Goal: Task Accomplishment & Management: Manage account settings

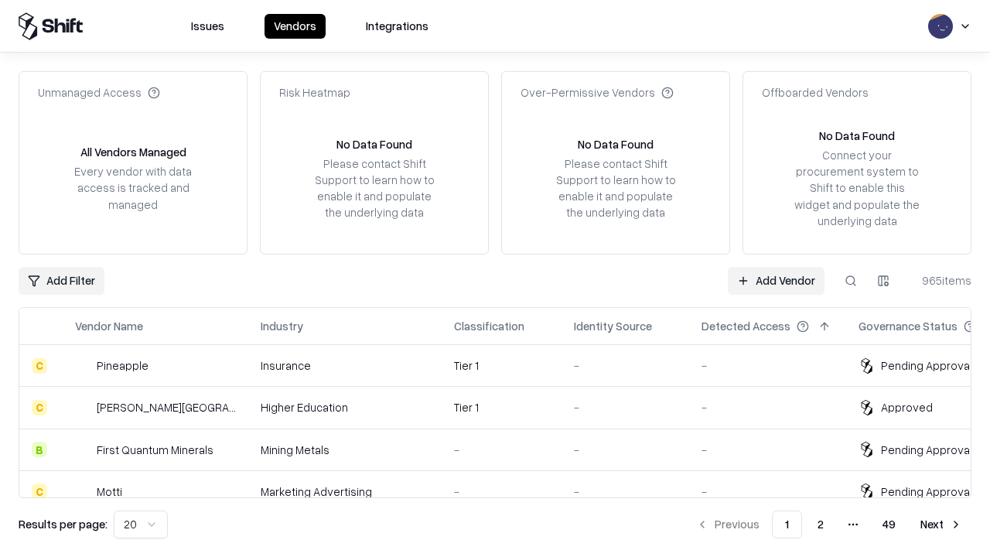
click at [776, 280] on link "Add Vendor" at bounding box center [776, 281] width 97 height 28
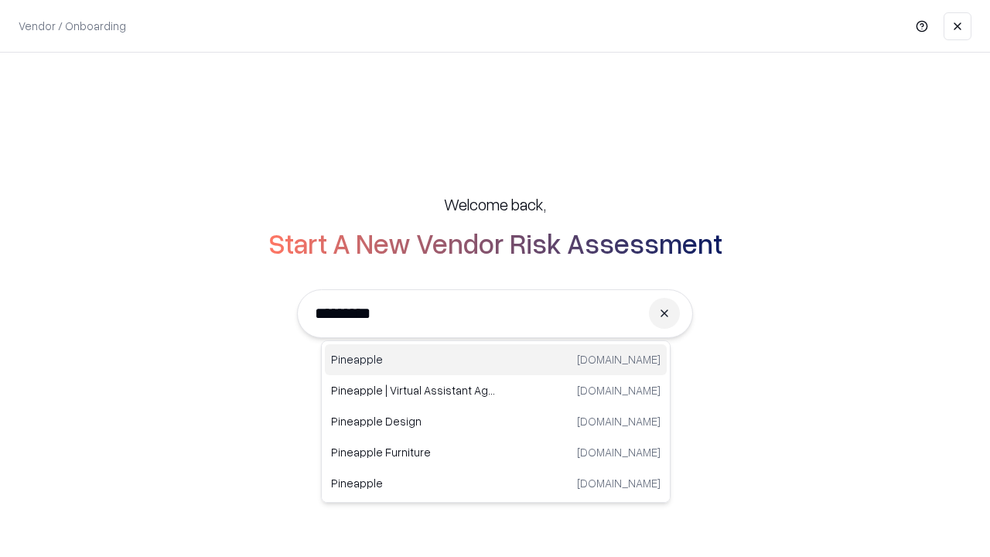
click at [496, 360] on div "Pineapple [DOMAIN_NAME]" at bounding box center [496, 359] width 342 height 31
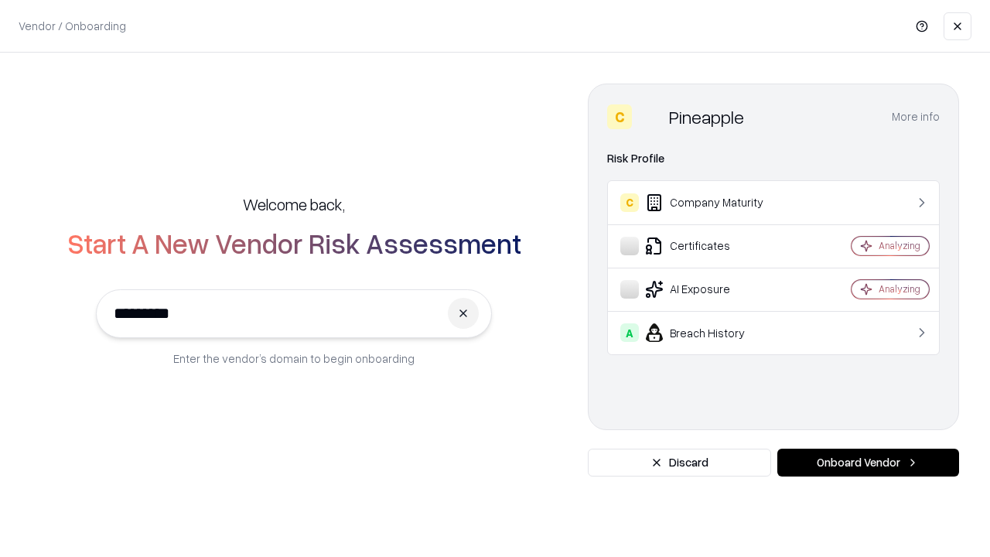
type input "*********"
click at [868, 463] on button "Onboard Vendor" at bounding box center [869, 463] width 182 height 28
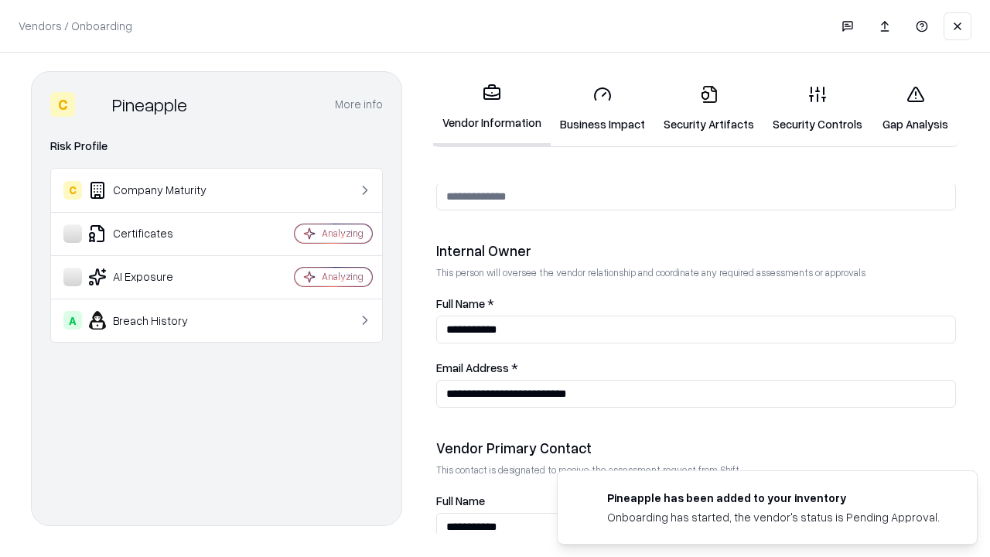
scroll to position [802, 0]
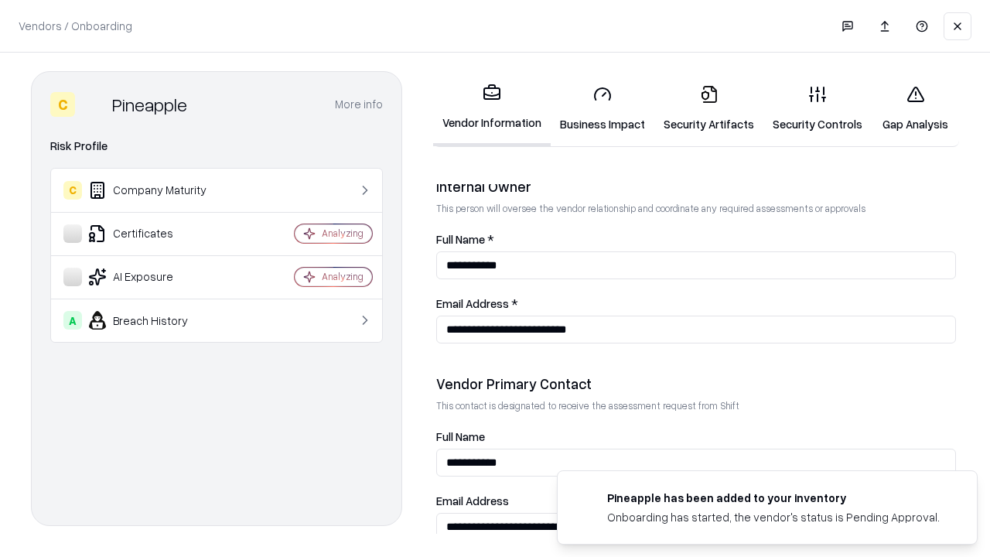
click at [603, 108] on link "Business Impact" at bounding box center [603, 109] width 104 height 72
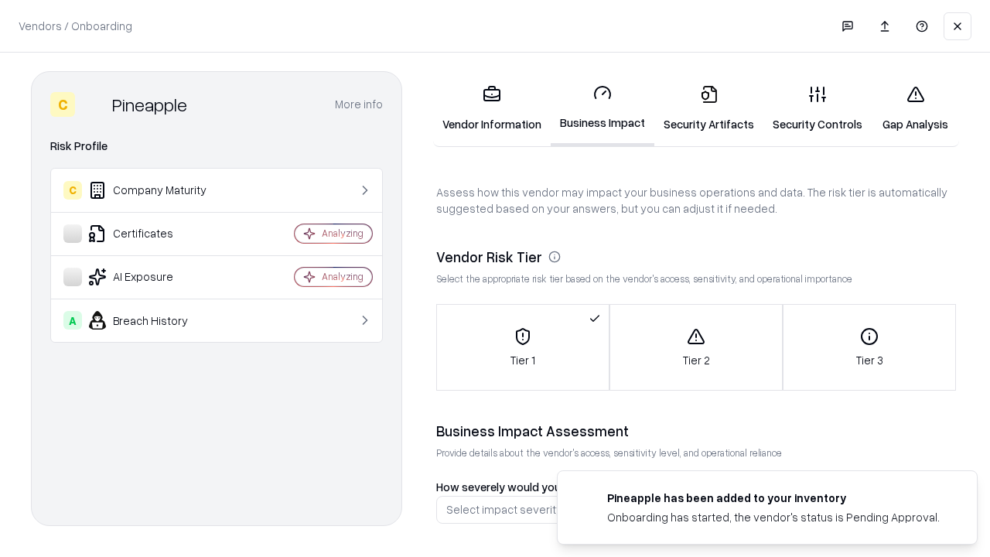
click at [709, 108] on link "Security Artifacts" at bounding box center [709, 109] width 109 height 72
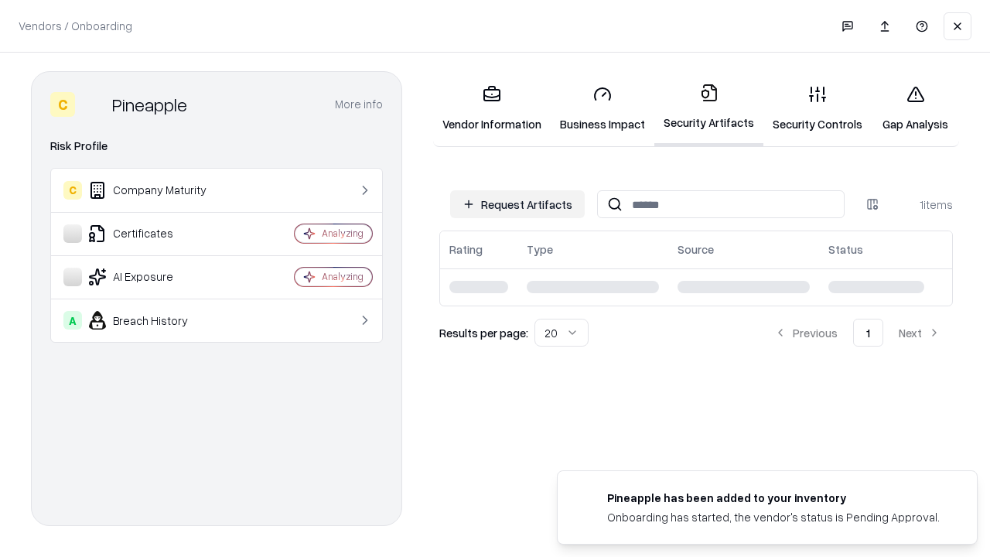
click at [518, 204] on button "Request Artifacts" at bounding box center [517, 204] width 135 height 28
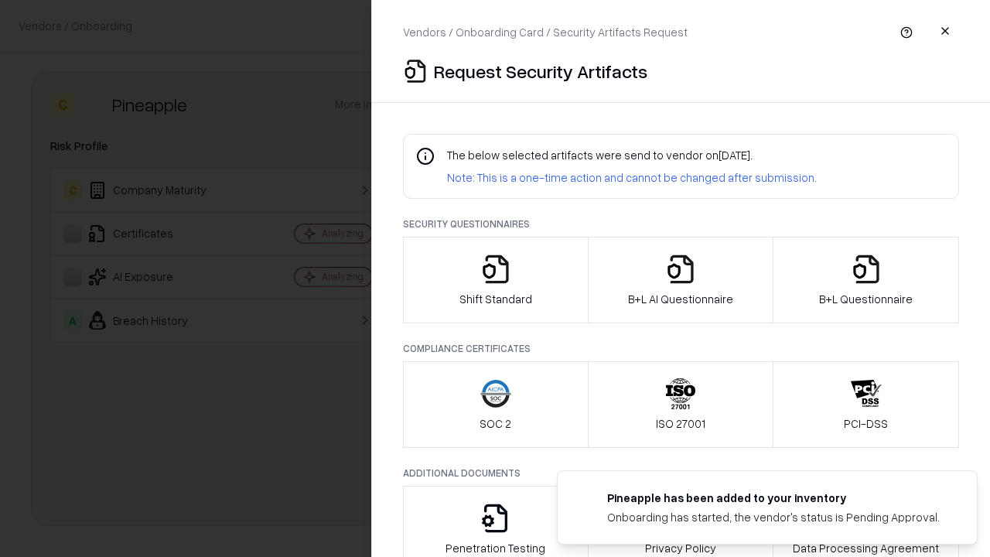
click at [495, 280] on icon "button" at bounding box center [495, 269] width 31 height 31
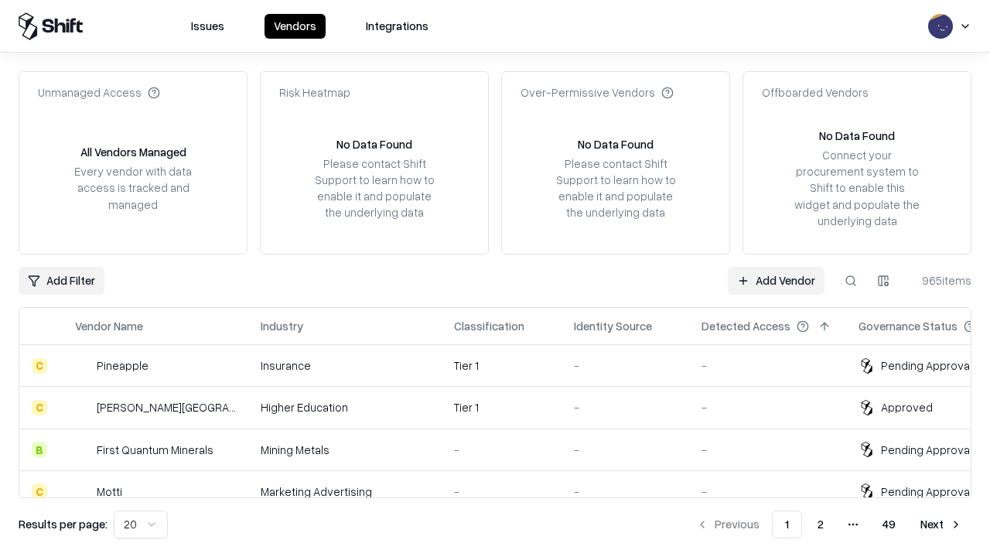
click at [776, 280] on link "Add Vendor" at bounding box center [776, 281] width 97 height 28
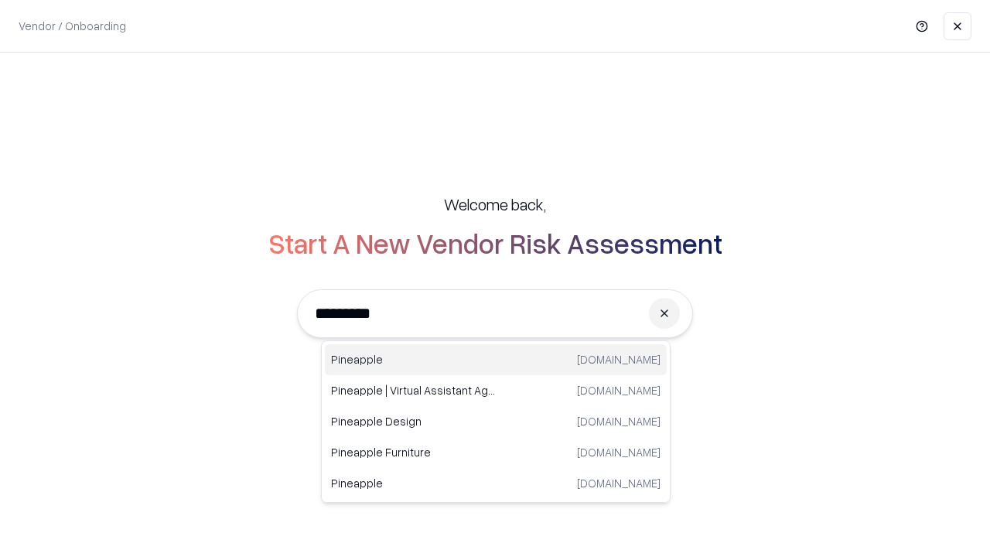
click at [496, 360] on div "Pineapple [DOMAIN_NAME]" at bounding box center [496, 359] width 342 height 31
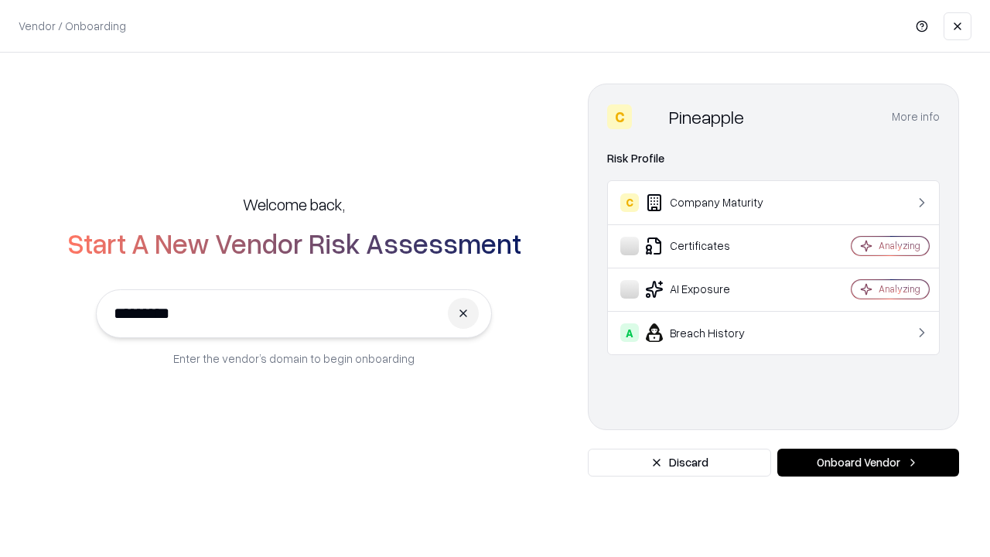
type input "*********"
click at [868, 463] on button "Onboard Vendor" at bounding box center [869, 463] width 182 height 28
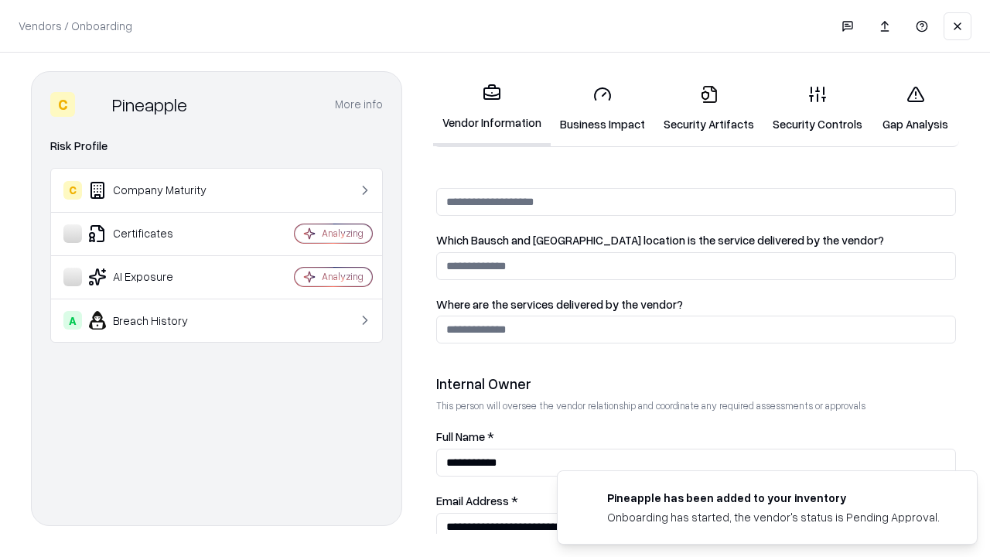
scroll to position [802, 0]
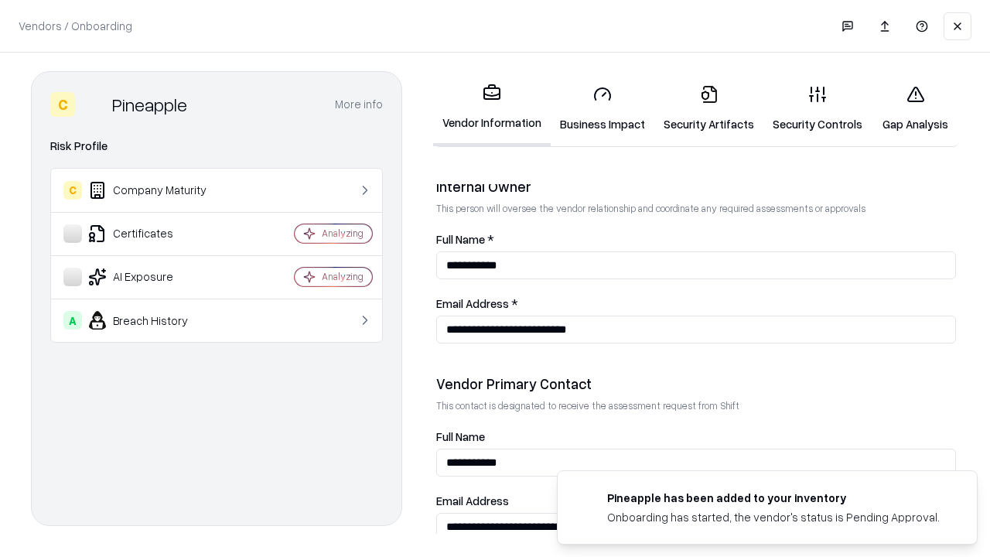
click at [915, 108] on link "Gap Analysis" at bounding box center [915, 109] width 87 height 72
